Goal: Task Accomplishment & Management: Manage account settings

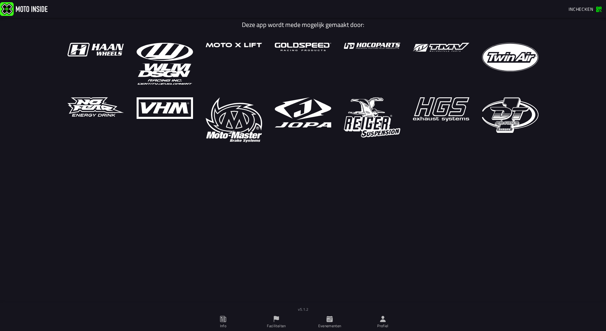
click at [40, 9] on img at bounding box center [24, 9] width 48 height 14
click at [571, 12] on button "Inchecken" at bounding box center [585, 9] width 38 height 10
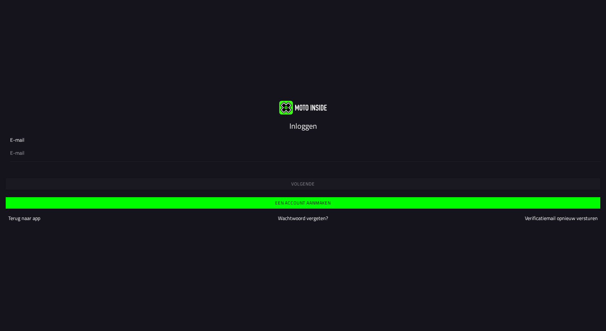
click at [23, 156] on input "email" at bounding box center [303, 153] width 586 height 8
type input "[EMAIL_ADDRESS][DOMAIN_NAME]"
click at [0, 0] on slot "Wachtwoord vergeten?" at bounding box center [0, 0] width 0 height 0
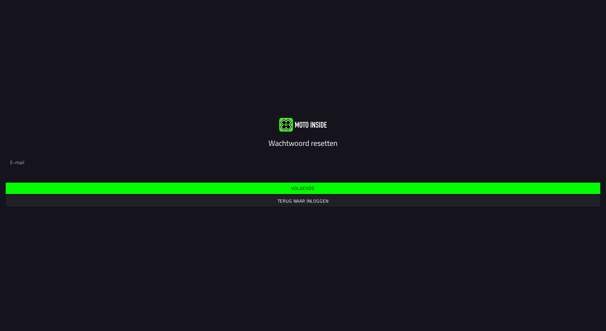
click at [146, 161] on input "email" at bounding box center [303, 162] width 586 height 8
type input "[EMAIL_ADDRESS][DOMAIN_NAME]"
click at [0, 0] on slot "Volgende" at bounding box center [0, 0] width 0 height 0
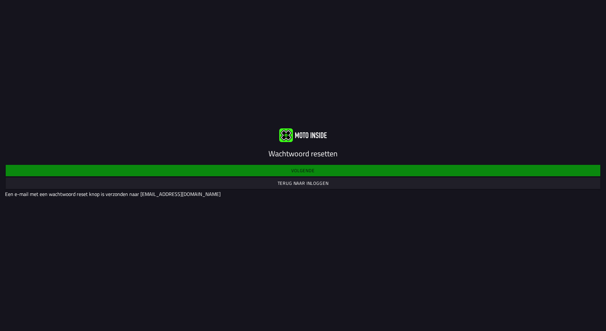
click at [307, 173] on div "Volgende Terug naar inloggen Een e-mail met een wachtwoord reset knop is verzon…" at bounding box center [303, 180] width 606 height 44
click at [300, 169] on div "Volgende Terug naar inloggen Een e-mail met een wachtwoord reset knop is verzon…" at bounding box center [303, 180] width 606 height 44
click at [293, 170] on div "Volgende Terug naar inloggen Een e-mail met een wachtwoord reset knop is verzon…" at bounding box center [303, 180] width 606 height 44
click at [321, 135] on img at bounding box center [303, 135] width 48 height 14
